Goal: Transaction & Acquisition: Purchase product/service

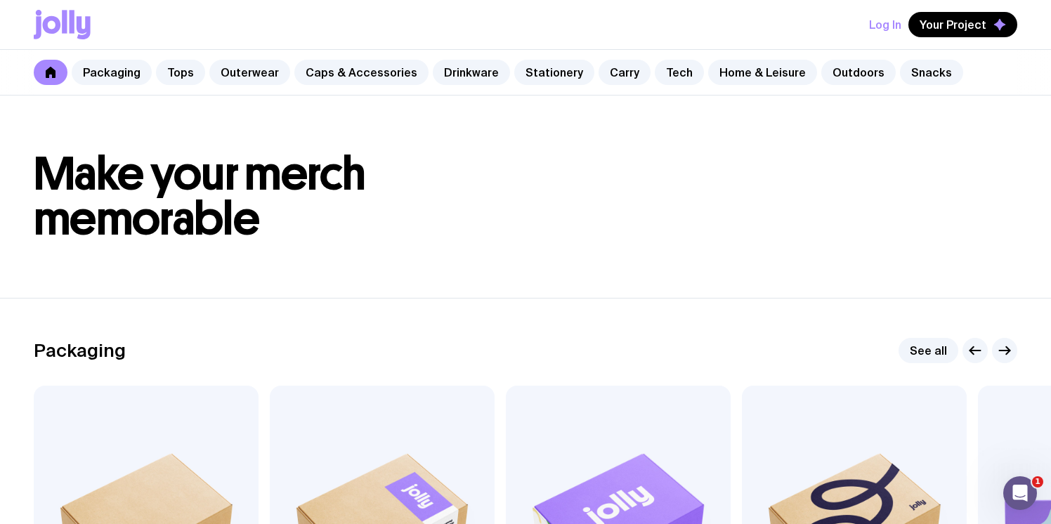
click at [56, 29] on icon at bounding box center [52, 25] width 18 height 18
click at [542, 72] on link "Stationery" at bounding box center [554, 72] width 80 height 25
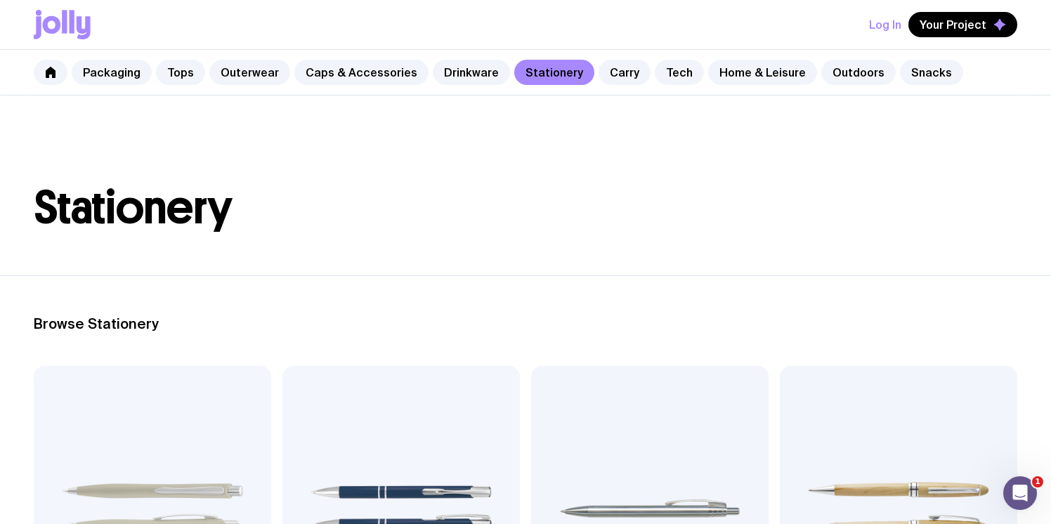
click at [53, 22] on icon at bounding box center [62, 25] width 57 height 30
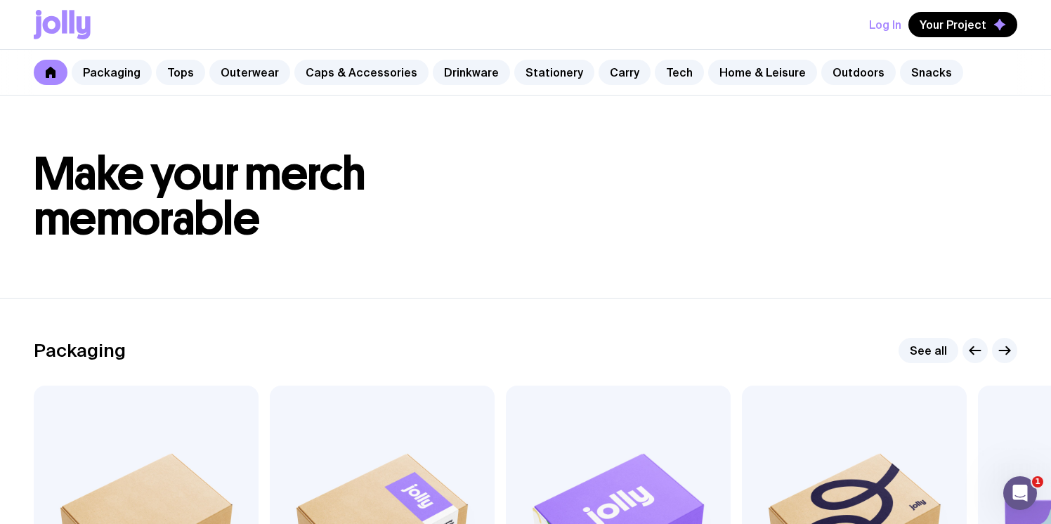
click at [56, 78] on link at bounding box center [51, 72] width 34 height 25
click at [44, 71] on link at bounding box center [51, 72] width 34 height 25
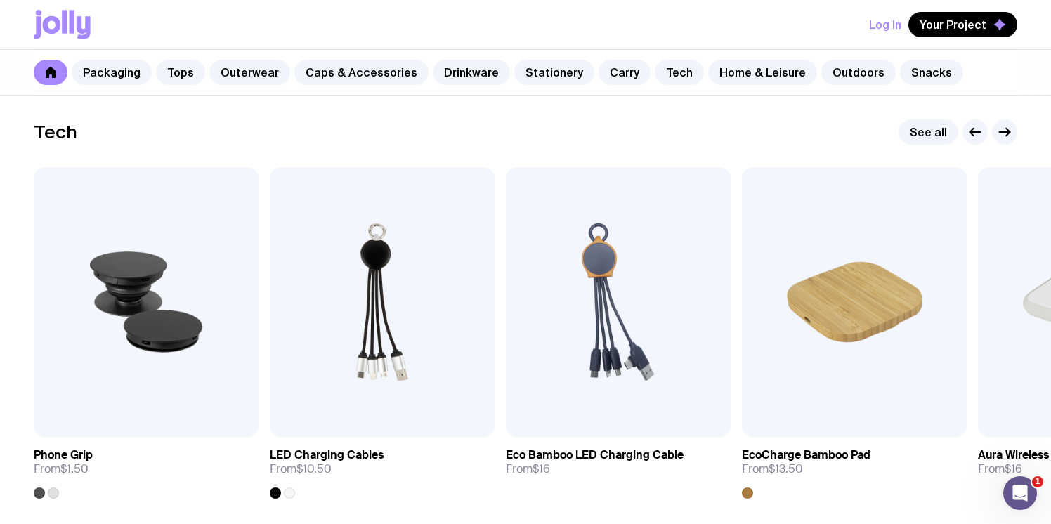
scroll to position [3410, 0]
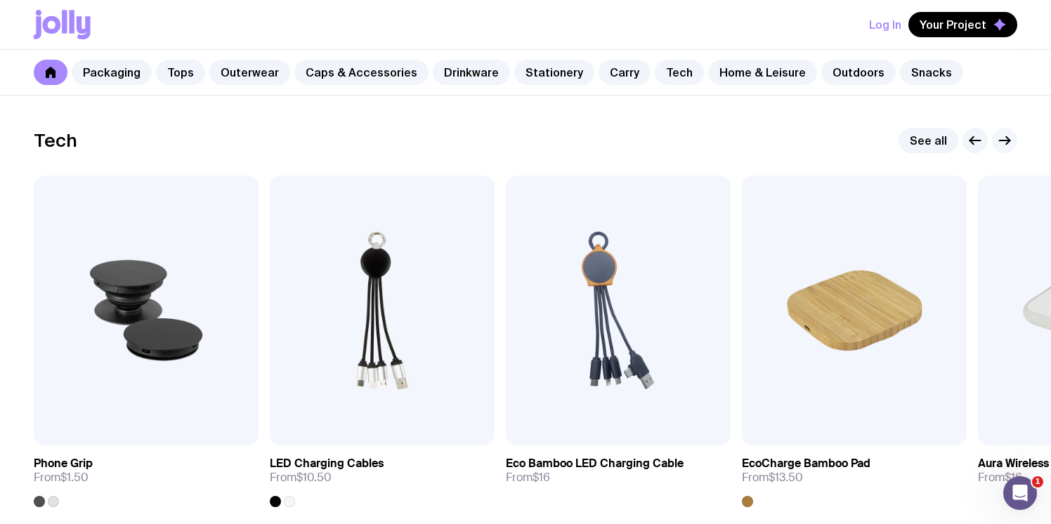
click at [1009, 139] on icon "button" at bounding box center [1008, 141] width 4 height 8
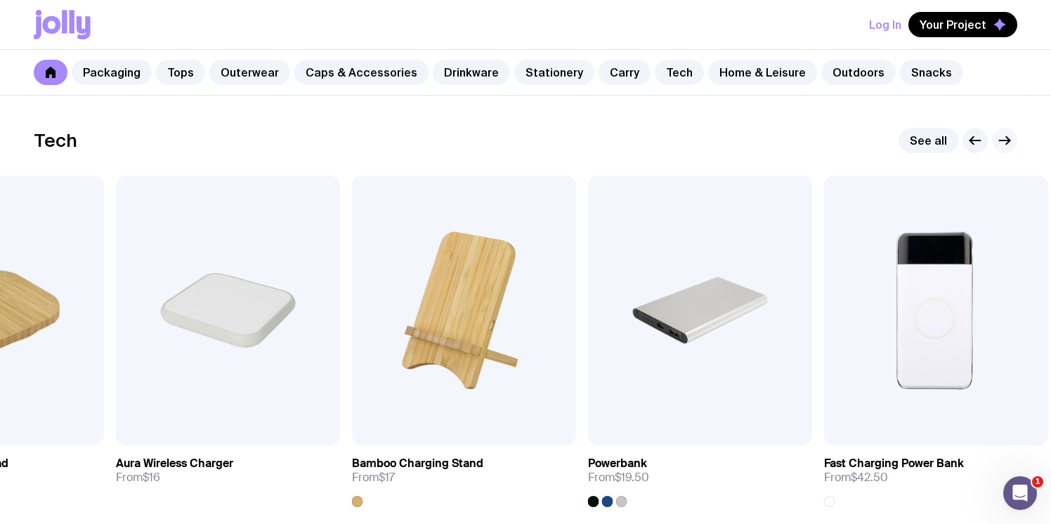
click at [1009, 139] on icon "button" at bounding box center [1008, 141] width 4 height 8
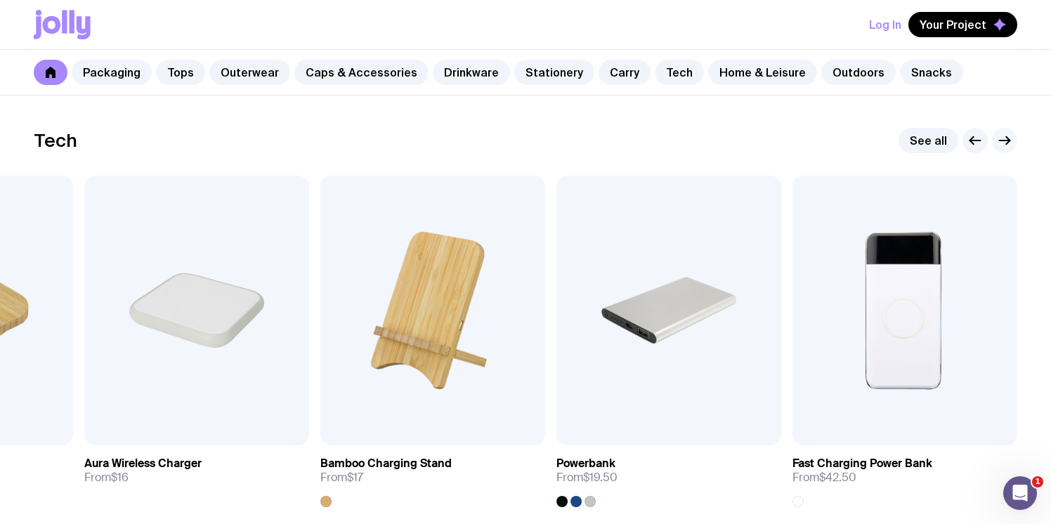
click at [1009, 139] on icon "button" at bounding box center [1008, 141] width 4 height 8
click at [968, 140] on icon "button" at bounding box center [975, 140] width 17 height 17
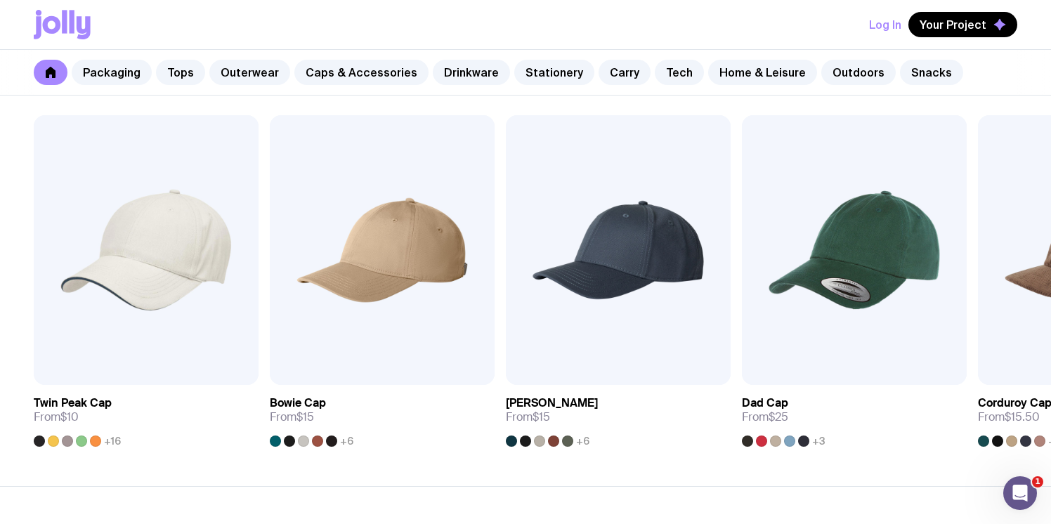
scroll to position [1142, 0]
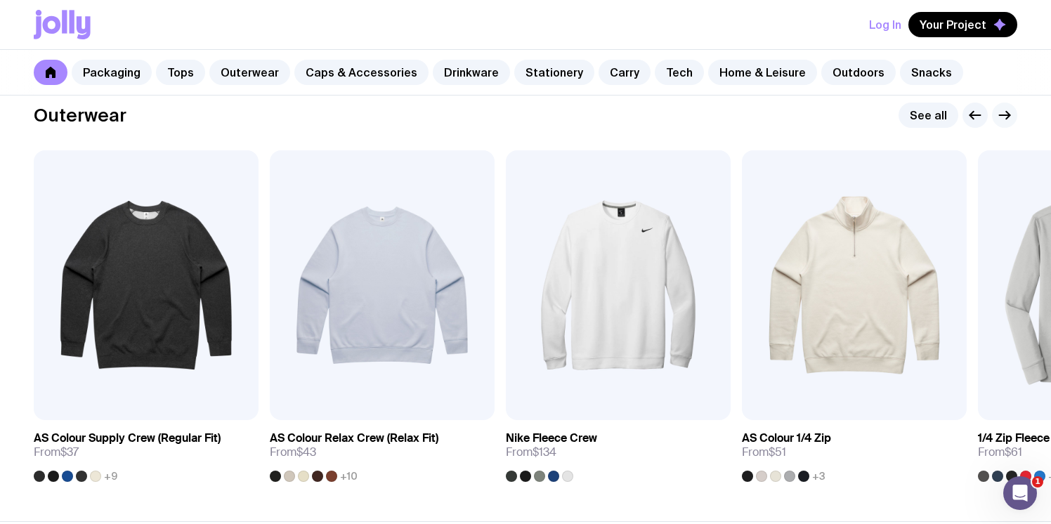
click at [1012, 118] on icon "button" at bounding box center [1004, 115] width 17 height 17
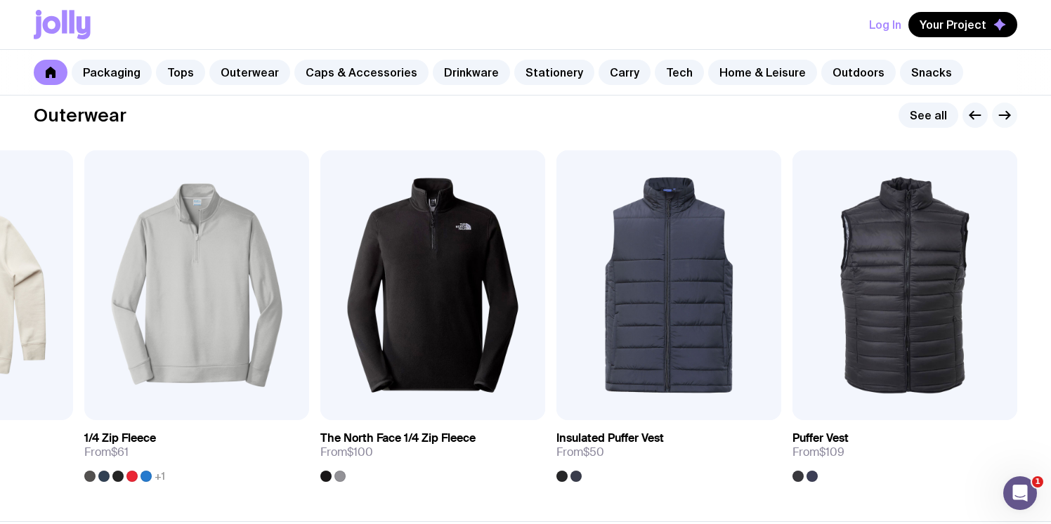
click at [1012, 118] on icon "button" at bounding box center [1004, 115] width 17 height 17
click at [1005, 117] on icon "button" at bounding box center [1004, 115] width 17 height 17
click at [972, 111] on icon "button" at bounding box center [975, 115] width 17 height 17
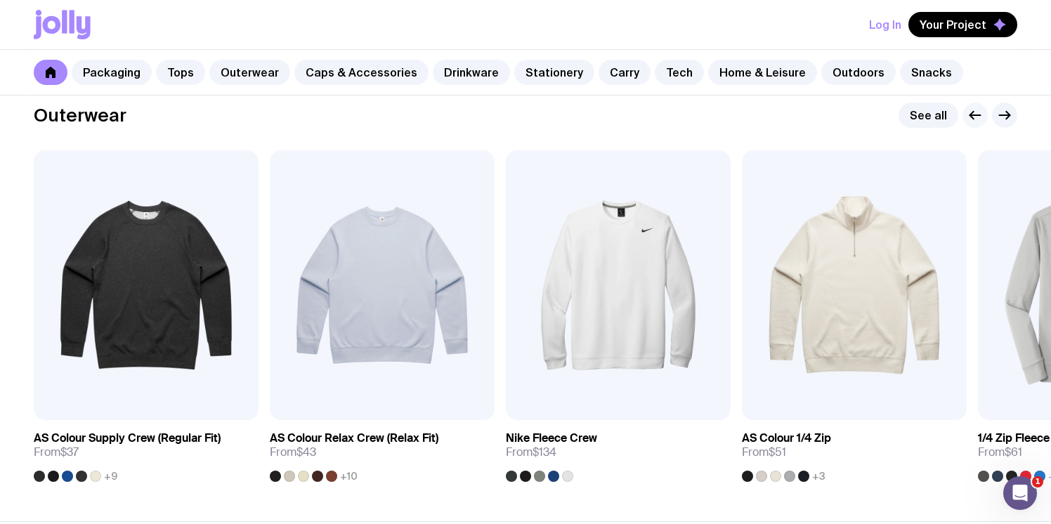
click at [972, 111] on icon "button" at bounding box center [975, 115] width 17 height 17
click at [1001, 117] on icon "button" at bounding box center [1004, 115] width 17 height 17
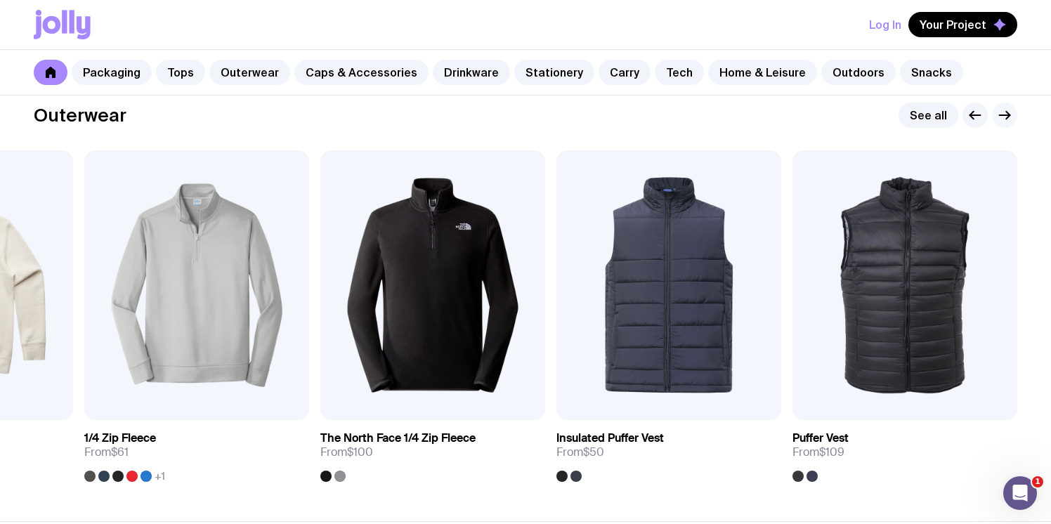
click at [1001, 117] on icon "button" at bounding box center [1004, 115] width 17 height 17
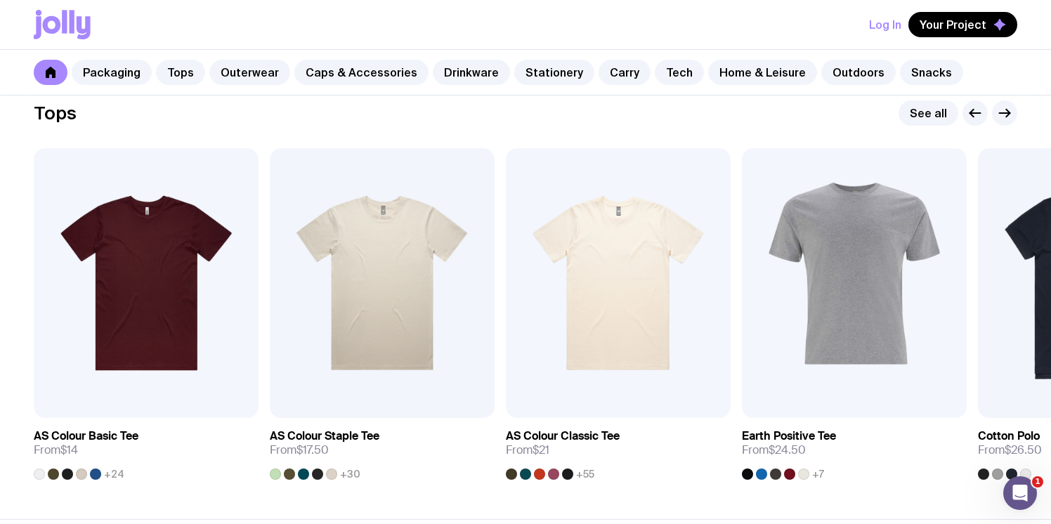
scroll to position [682, 0]
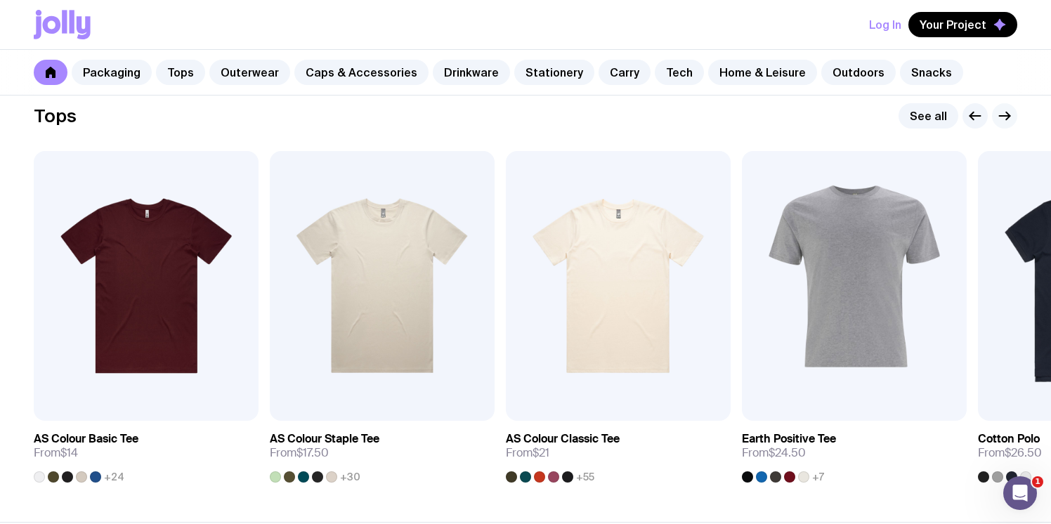
click at [1004, 124] on button "button" at bounding box center [1004, 115] width 25 height 25
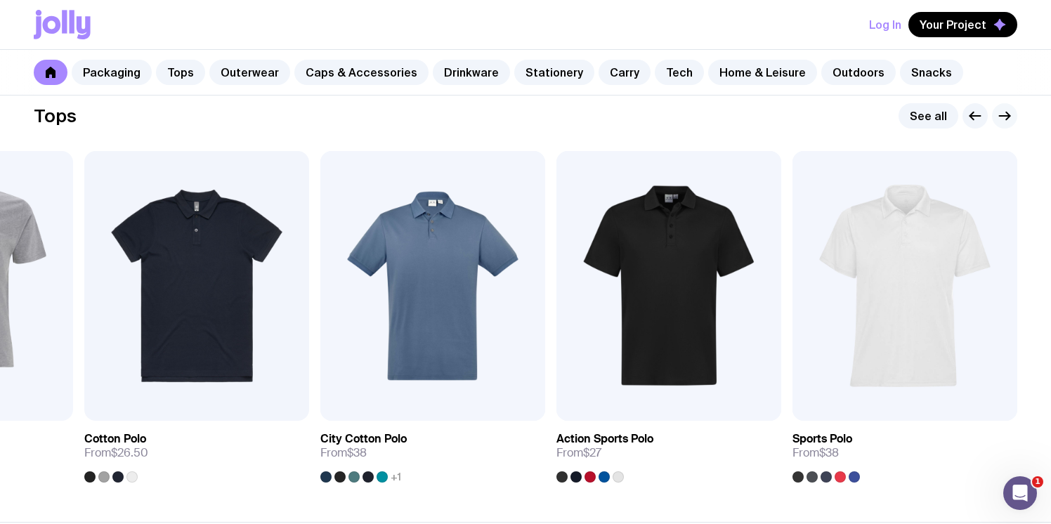
click at [1004, 124] on button "button" at bounding box center [1004, 115] width 25 height 25
click at [1006, 102] on section "Tops See all Add to wishlist View AS Colour Basic Tee From $14 +24 Add to wishl…" at bounding box center [525, 292] width 1051 height 459
click at [731, 67] on link "Home & Leisure" at bounding box center [762, 72] width 109 height 25
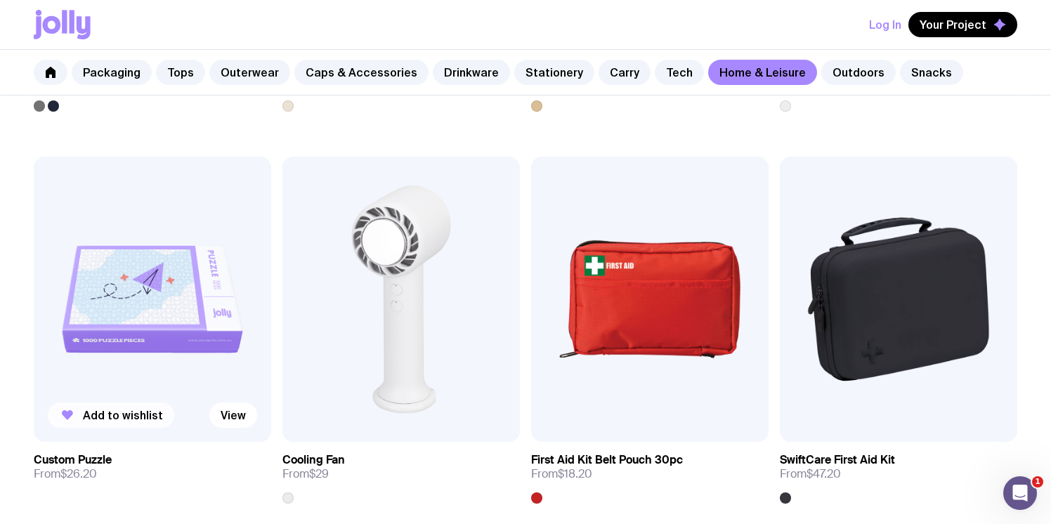
scroll to position [2878, 0]
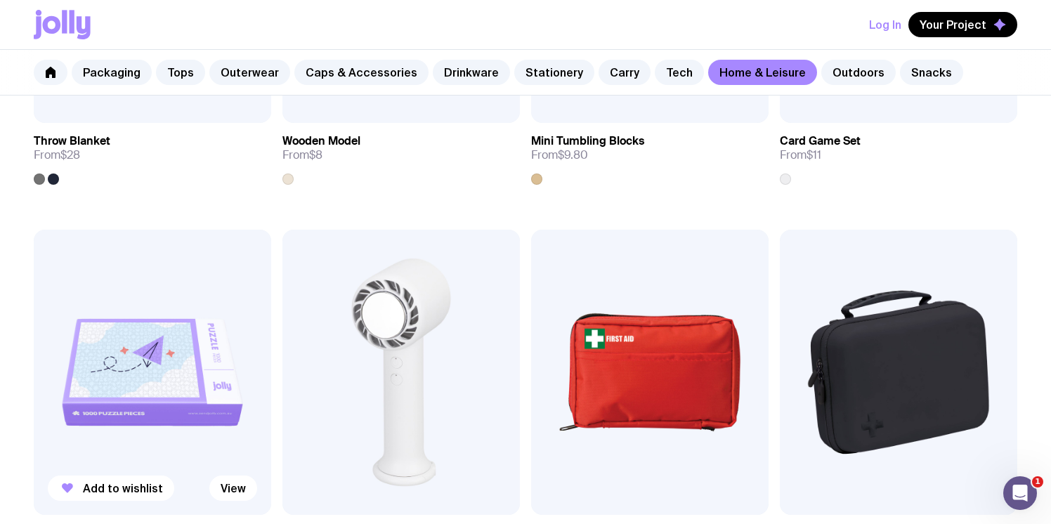
click at [130, 362] on img at bounding box center [152, 372] width 237 height 285
